Goal: Task Accomplishment & Management: Use online tool/utility

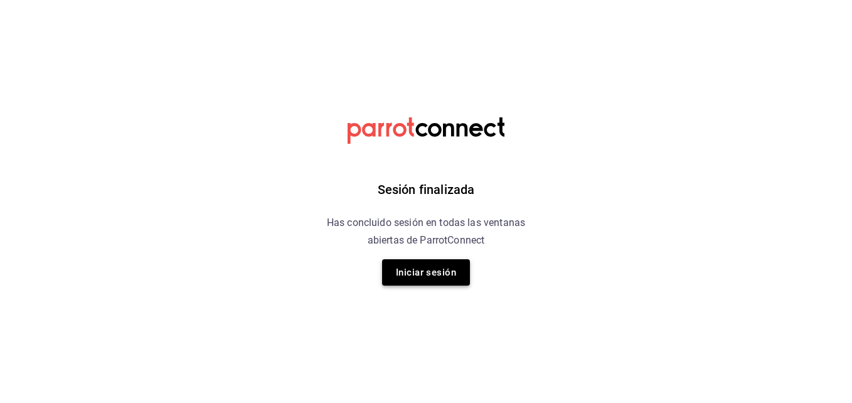
click at [449, 275] on button "Iniciar sesión" at bounding box center [426, 272] width 88 height 26
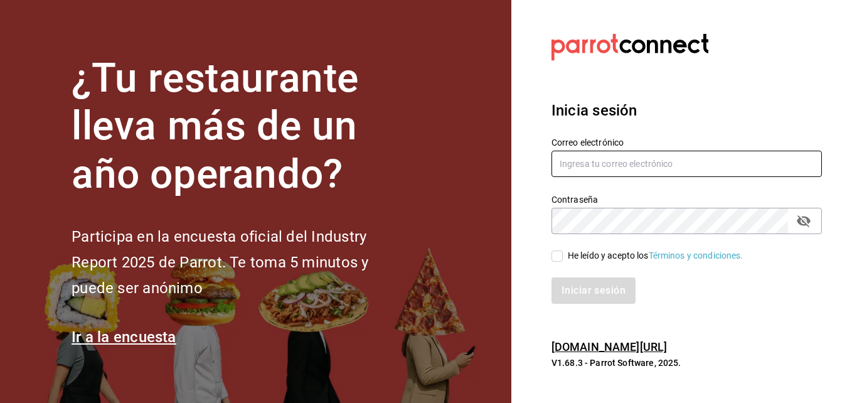
type input "kristoferdanielbautistamartine@gmail.com"
click at [552, 252] on input "He leído y acepto los Términos y condiciones." at bounding box center [557, 255] width 11 height 11
checkbox input "true"
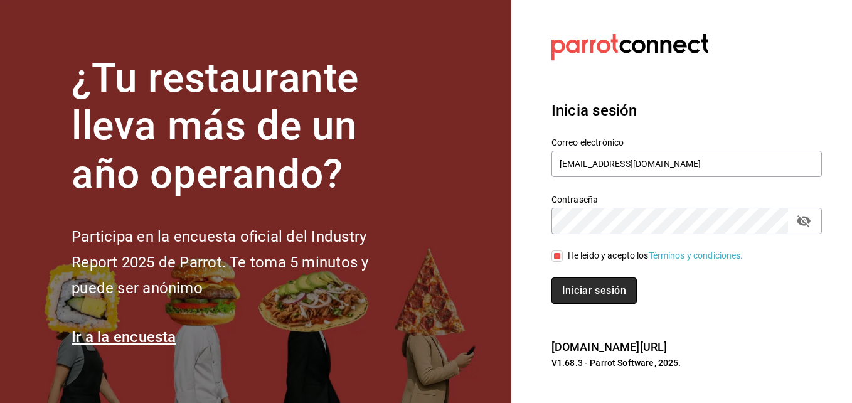
click at [581, 286] on button "Iniciar sesión" at bounding box center [594, 290] width 85 height 26
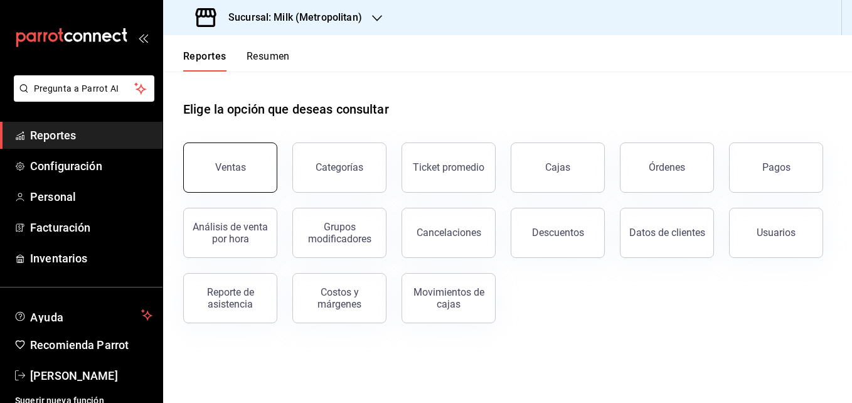
click at [196, 144] on div "Ventas" at bounding box center [222, 159] width 109 height 65
click at [237, 183] on button "Ventas" at bounding box center [230, 167] width 94 height 50
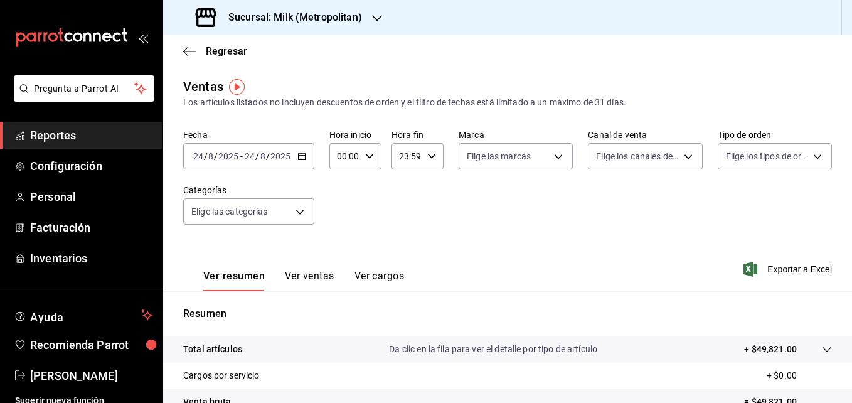
click at [808, 346] on div at bounding box center [814, 349] width 35 height 13
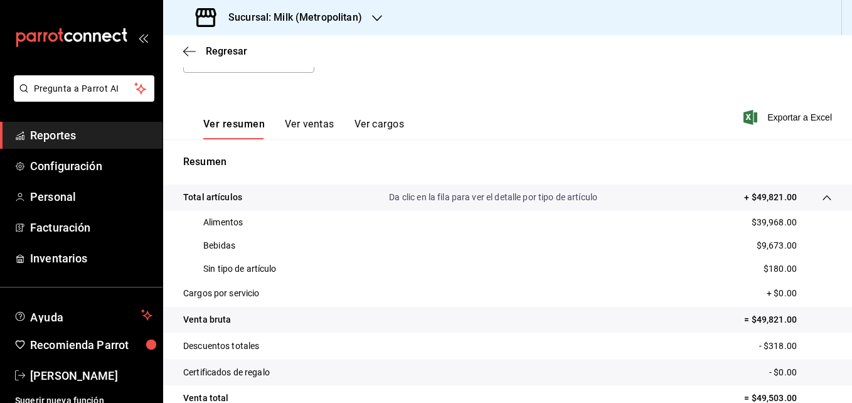
scroll to position [153, 0]
click at [186, 54] on icon "button" at bounding box center [185, 50] width 5 height 9
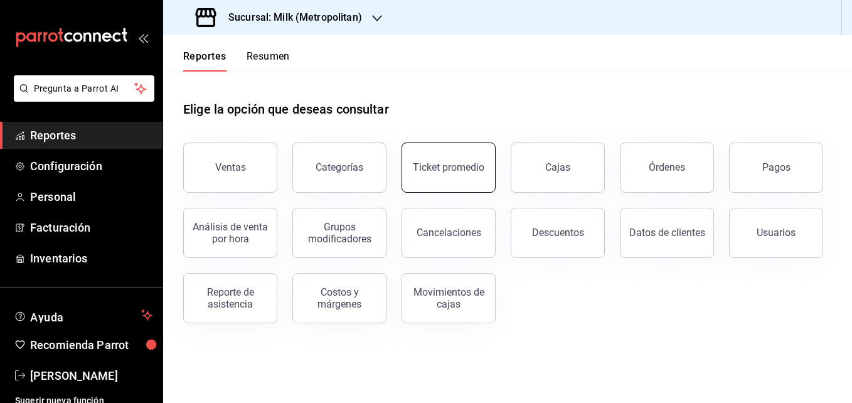
click at [461, 176] on button "Ticket promedio" at bounding box center [449, 167] width 94 height 50
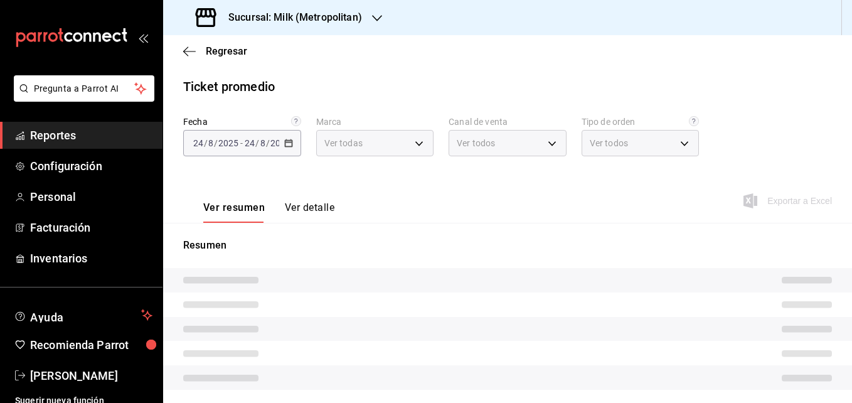
type input "57c9fc47-e65f-4221-a10c-96a6466a6251"
type input "PARROT,UBER_EATS,RAPPI,DIDI_FOOD,ONLINE"
type input "c6efb9bd-abd5-48a3-8783-83cc8f48df17,ac96d0b7-0302-404a-8271-ab3d4d47528d,08d44…"
